Goal: Task Accomplishment & Management: Manage account settings

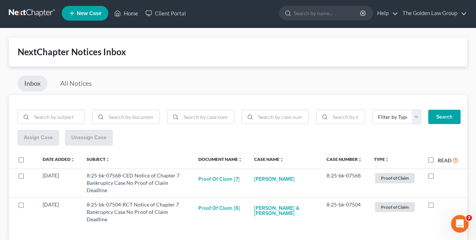
scroll to position [1, 0]
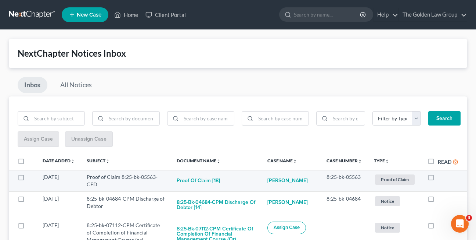
click at [438, 179] on label at bounding box center [438, 179] width 0 height 0
click at [441, 176] on input "checkbox" at bounding box center [443, 175] width 5 height 5
checkbox input "true"
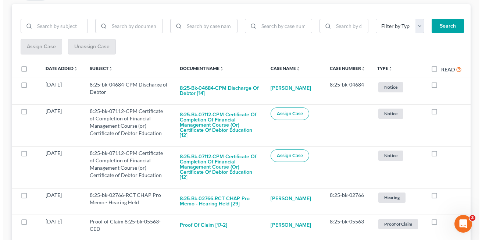
scroll to position [94, 0]
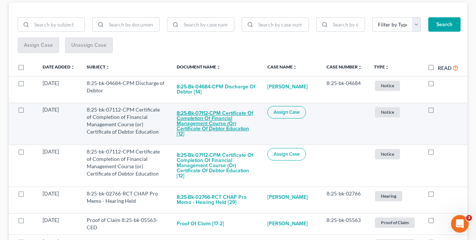
click at [207, 126] on button "8:25-bk-07112-CPM Certificate of Completion of Financial Management Course (or)…" at bounding box center [216, 123] width 79 height 35
checkbox input "true"
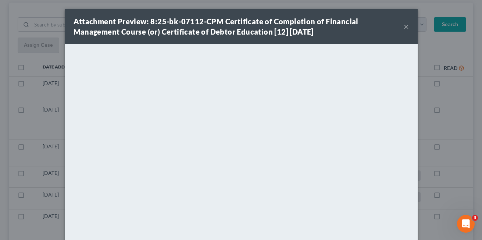
click at [403, 27] on button "×" at bounding box center [405, 26] width 5 height 9
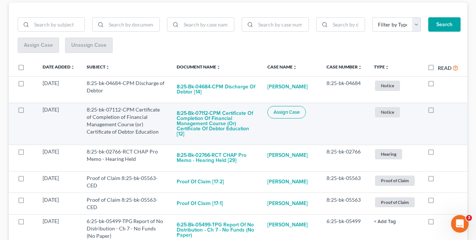
click at [438, 111] on label at bounding box center [438, 111] width 0 height 0
click at [441, 110] on input "checkbox" at bounding box center [443, 108] width 5 height 5
checkbox input "true"
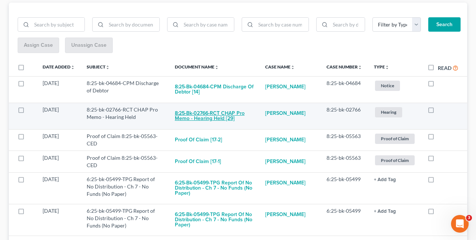
click at [201, 116] on button "8:25-bk-02766-RCT CHAP Pro Memo - Hearing Held [29]" at bounding box center [214, 116] width 79 height 20
checkbox input "true"
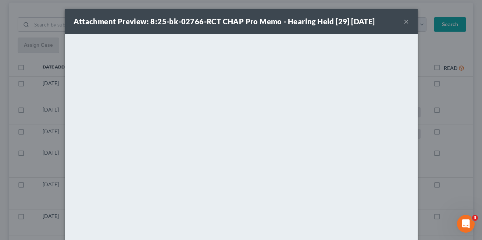
click at [403, 21] on button "×" at bounding box center [405, 21] width 5 height 9
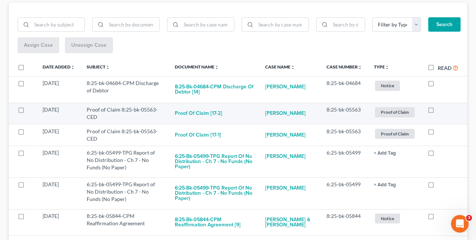
click at [438, 111] on label at bounding box center [438, 111] width 0 height 0
click at [441, 109] on input "checkbox" at bounding box center [443, 108] width 5 height 5
checkbox input "true"
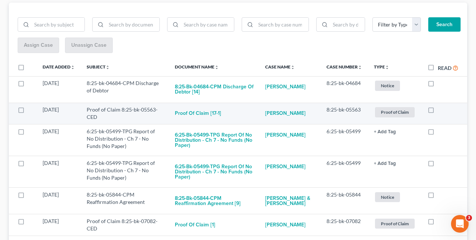
click at [438, 111] on label at bounding box center [438, 111] width 0 height 0
click at [441, 109] on input "checkbox" at bounding box center [443, 108] width 5 height 5
checkbox input "true"
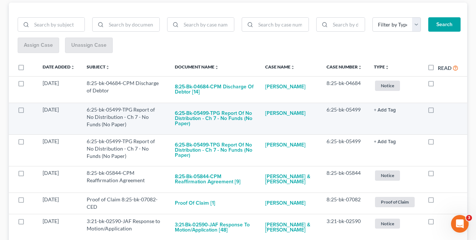
click at [438, 111] on label at bounding box center [438, 111] width 0 height 0
click at [441, 108] on input "checkbox" at bounding box center [443, 108] width 5 height 5
checkbox input "true"
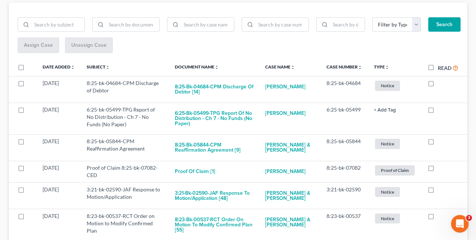
click at [438, 111] on label at bounding box center [438, 111] width 0 height 0
click at [441, 108] on input "checkbox" at bounding box center [443, 108] width 5 height 5
checkbox input "true"
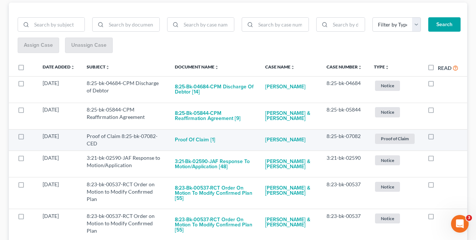
click at [438, 138] on label at bounding box center [438, 138] width 0 height 0
click at [441, 137] on input "checkbox" at bounding box center [443, 134] width 5 height 5
checkbox input "true"
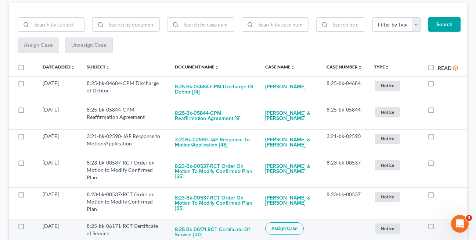
click at [438, 227] on label at bounding box center [438, 227] width 0 height 0
click at [441, 227] on input "checkbox" at bounding box center [443, 224] width 5 height 5
checkbox input "true"
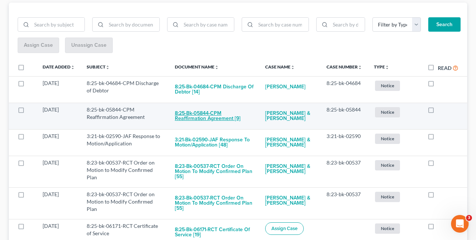
click at [216, 118] on button "8:25-bk-05844-CPM Reaffirmation Agreement [9]" at bounding box center [214, 116] width 79 height 20
checkbox input "true"
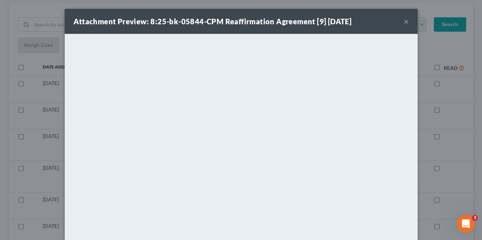
click at [403, 23] on button "×" at bounding box center [405, 21] width 5 height 9
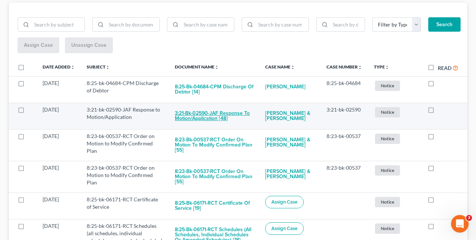
click at [198, 111] on button "3:21-bk-02590-JAF Response to Motion/Application [48]" at bounding box center [214, 116] width 79 height 20
checkbox input "true"
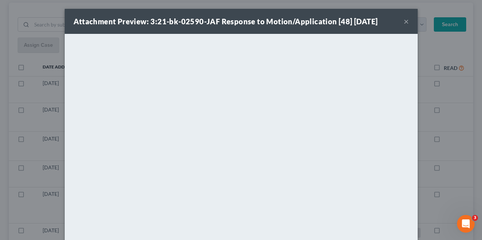
click at [403, 22] on button "×" at bounding box center [405, 21] width 5 height 9
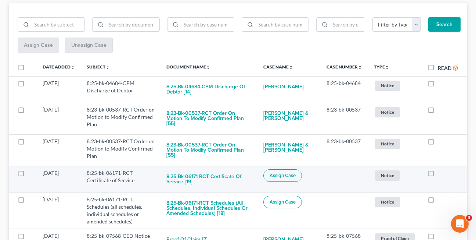
click at [438, 175] on label at bounding box center [438, 175] width 0 height 0
click at [441, 171] on input "checkbox" at bounding box center [443, 171] width 5 height 5
checkbox input "true"
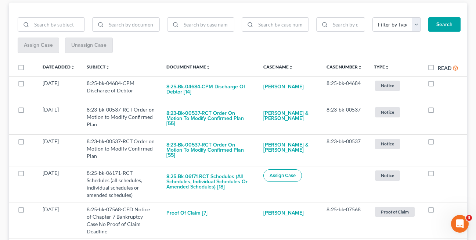
click at [438, 175] on label at bounding box center [438, 175] width 0 height 0
click at [441, 172] on input "checkbox" at bounding box center [443, 171] width 5 height 5
checkbox input "true"
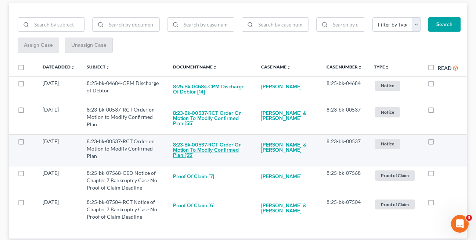
click at [201, 147] on button "8:23-bk-00537-RCT Order on Motion to Modify Confirmed Plan [55]" at bounding box center [211, 149] width 76 height 25
checkbox input "true"
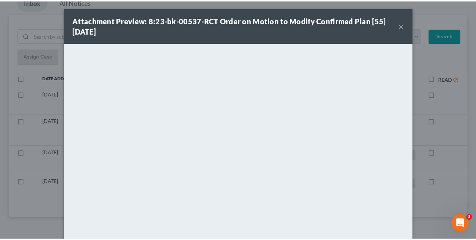
scroll to position [0, 0]
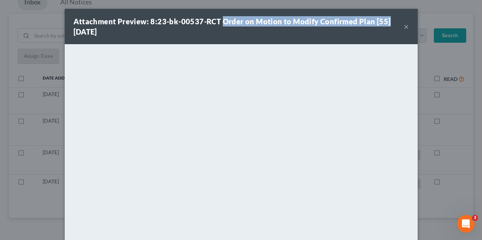
drag, startPoint x: 217, startPoint y: 24, endPoint x: 383, endPoint y: 22, distance: 165.7
click at [383, 22] on div "Attachment Preview: 8:23-bk-00537-RCT Order on Motion to Modify Confirmed Plan …" at bounding box center [238, 26] width 330 height 21
copy strong "Order on Motion to Modify Confirmed Plan [55]"
click at [403, 26] on button "×" at bounding box center [405, 26] width 5 height 9
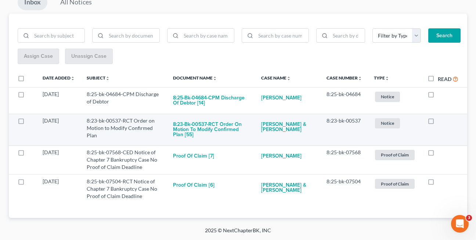
click at [438, 122] on label at bounding box center [438, 122] width 0 height 0
click at [441, 122] on input "checkbox" at bounding box center [443, 119] width 5 height 5
checkbox input "true"
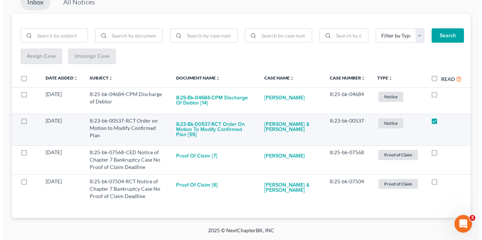
scroll to position [51, 0]
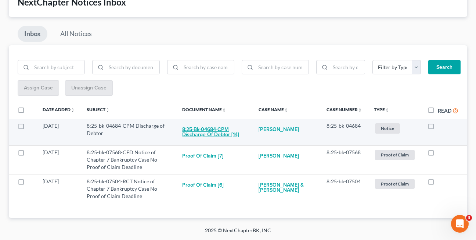
click at [202, 131] on button "8:25-bk-04684-CPM Discharge of Debtor [14]" at bounding box center [214, 132] width 65 height 20
checkbox input "true"
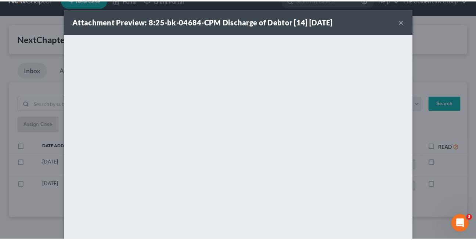
scroll to position [15, 0]
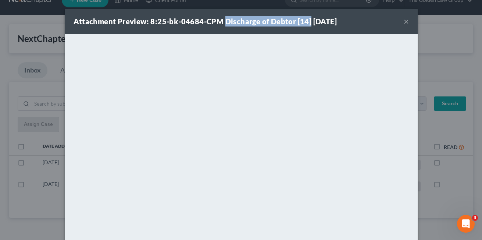
drag, startPoint x: 222, startPoint y: 21, endPoint x: 305, endPoint y: 23, distance: 83.8
click at [305, 23] on strong "Attachment Preview: 8:25-bk-04684-CPM Discharge of Debtor [14] 10/15/2025" at bounding box center [204, 21] width 263 height 9
copy strong "Discharge of Debtor [14]"
click at [403, 22] on button "×" at bounding box center [405, 21] width 5 height 9
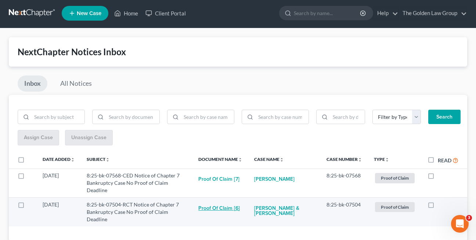
click at [217, 201] on button "Proof of Claim [6]" at bounding box center [219, 208] width 42 height 15
checkbox input "true"
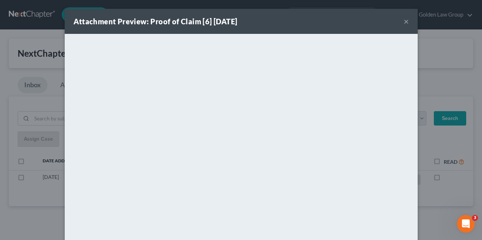
click at [403, 22] on button "×" at bounding box center [405, 21] width 5 height 9
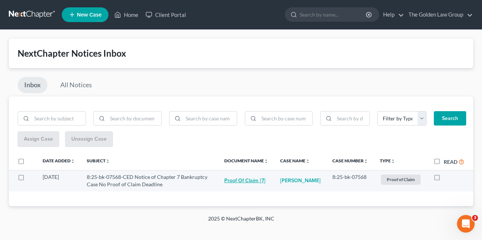
click at [244, 182] on button "Proof of Claim [7]" at bounding box center [244, 180] width 41 height 15
checkbox input "true"
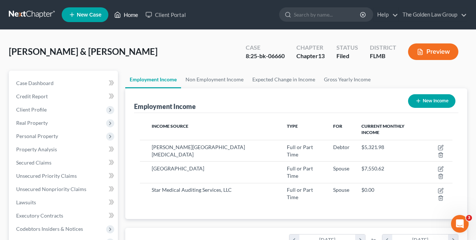
click at [127, 10] on link "Home" at bounding box center [126, 14] width 31 height 13
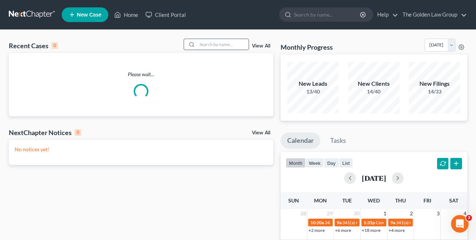
click at [211, 44] on input "search" at bounding box center [222, 44] width 51 height 11
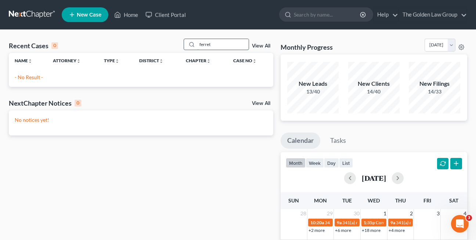
drag, startPoint x: 213, startPoint y: 43, endPoint x: 196, endPoint y: 43, distance: 17.3
click at [196, 43] on div "ferret" at bounding box center [216, 44] width 65 height 11
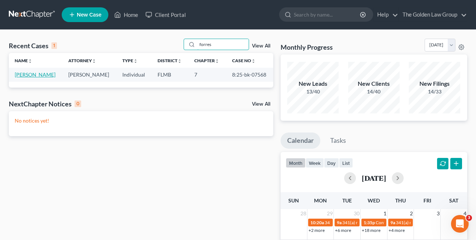
type input "forres"
click at [22, 74] on link "Forrester, Sharlet" at bounding box center [35, 74] width 41 height 6
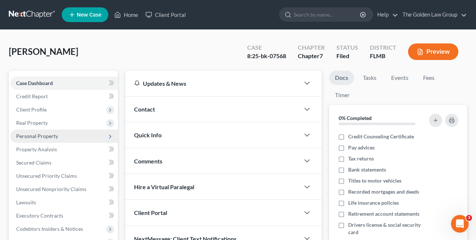
click at [39, 137] on span "Personal Property" at bounding box center [37, 136] width 42 height 6
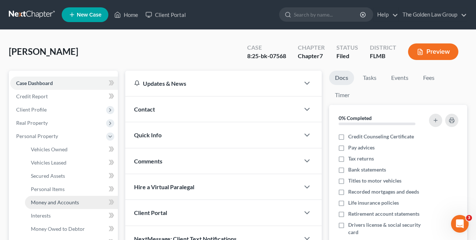
click at [51, 203] on span "Money and Accounts" at bounding box center [55, 202] width 48 height 6
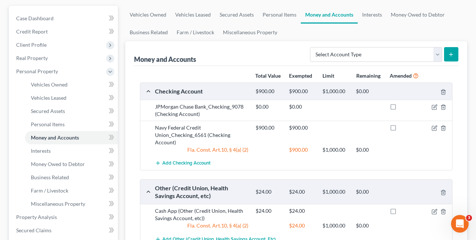
scroll to position [74, 0]
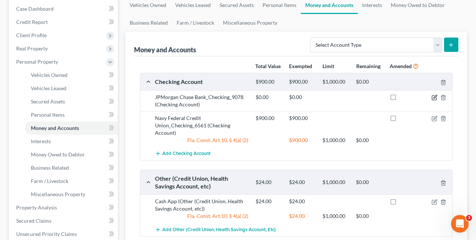
click at [434, 98] on icon "button" at bounding box center [435, 96] width 3 height 3
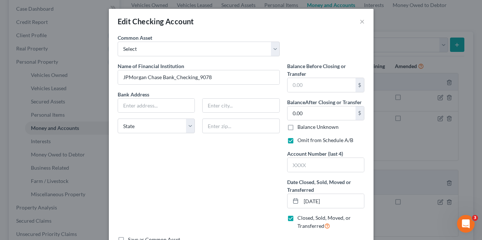
click at [356, 24] on div "Edit Checking Account ×" at bounding box center [241, 21] width 265 height 25
click at [359, 24] on button "×" at bounding box center [361, 21] width 5 height 9
